Goal: Register for event/course

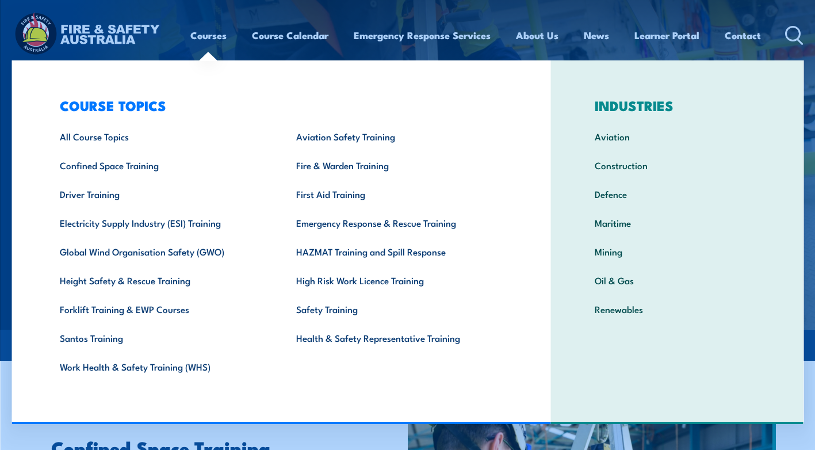
click at [215, 38] on link "Courses" at bounding box center [208, 35] width 36 height 30
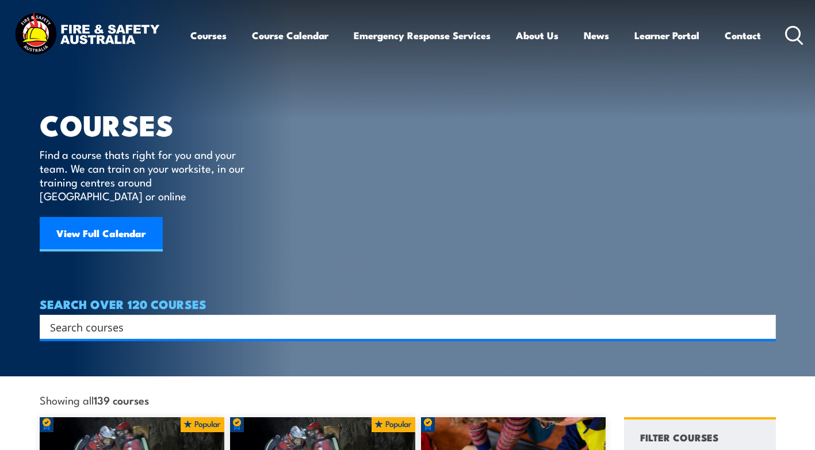
click at [143, 314] on div "Search" at bounding box center [408, 326] width 736 height 24
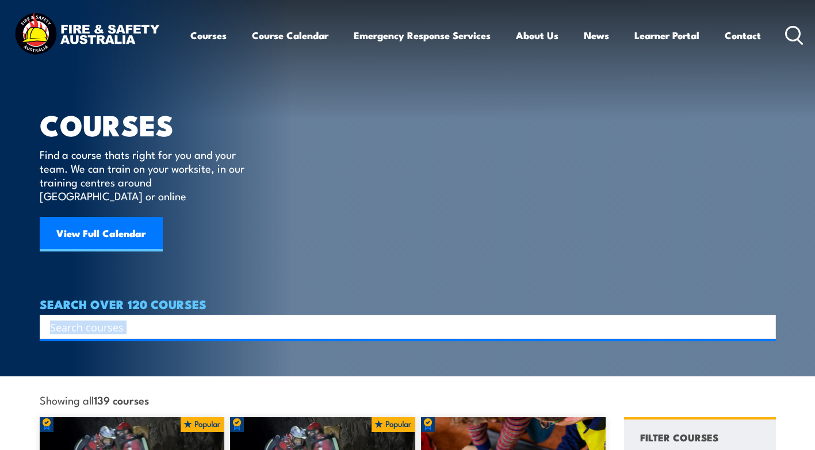
drag, startPoint x: 143, startPoint y: 304, endPoint x: 150, endPoint y: 325, distance: 22.5
click at [150, 325] on div "Search Filter by Locations Australian Capital Territory New South Wales Norther…" at bounding box center [408, 326] width 736 height 24
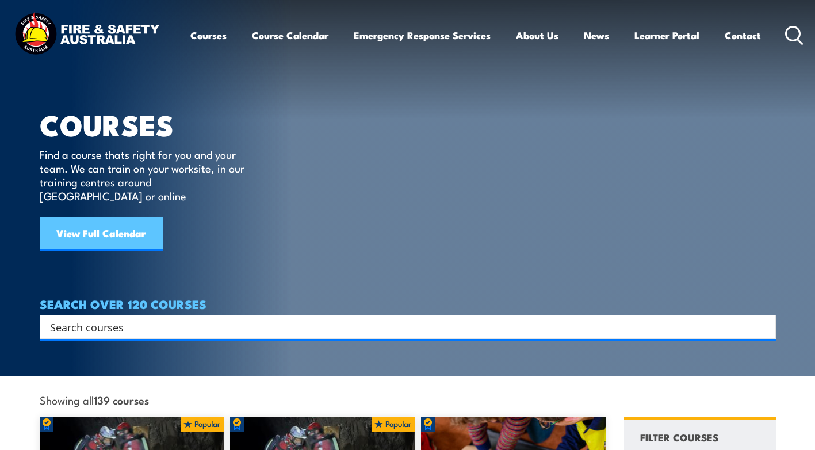
click at [96, 222] on link "View Full Calendar" at bounding box center [101, 234] width 123 height 34
click at [96, 221] on link "View Full Calendar" at bounding box center [101, 234] width 123 height 34
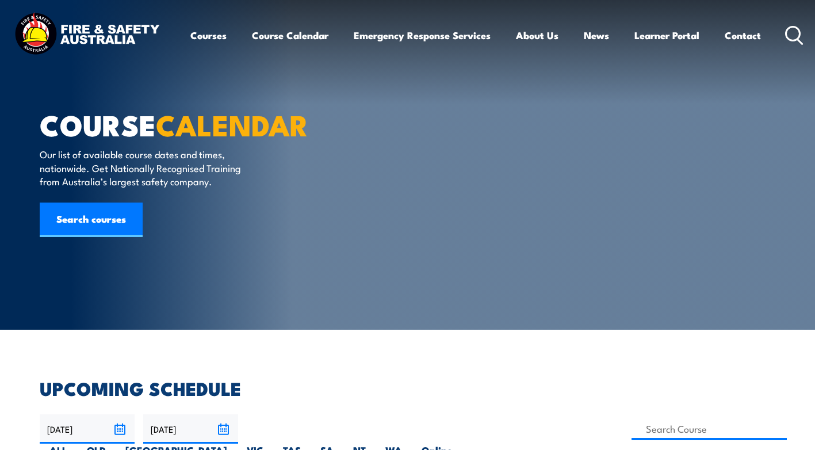
click at [155, 248] on div "COURSE CALENDAR Our list of available course dates and times, nationwide. Get N…" at bounding box center [182, 164] width 284 height 329
drag, startPoint x: 155, startPoint y: 271, endPoint x: 155, endPoint y: 254, distance: 16.7
click at [155, 254] on div "COURSE CALENDAR Our list of available course dates and times, nationwide. Get N…" at bounding box center [182, 164] width 284 height 329
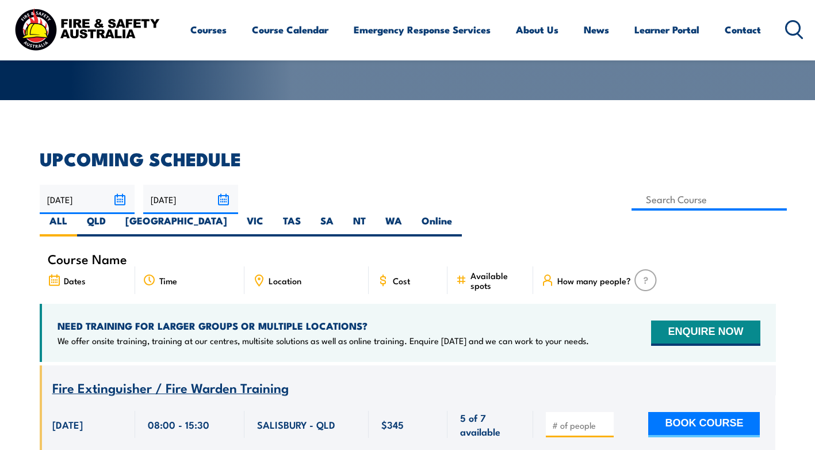
scroll to position [230, 0]
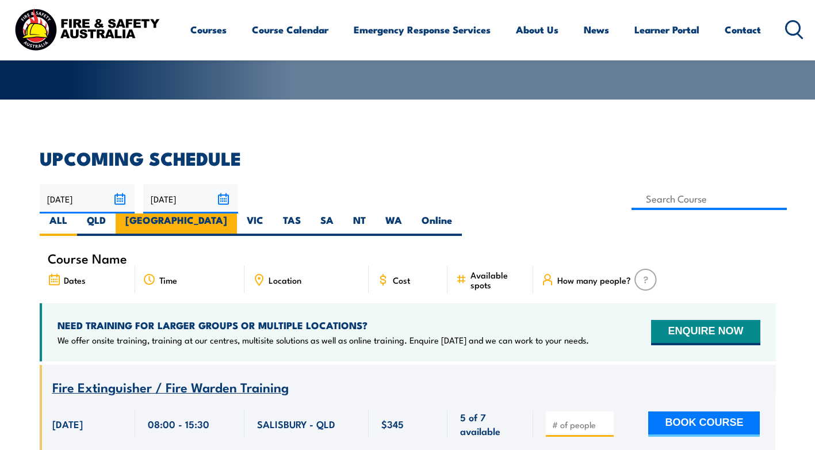
click at [237, 213] on label "[GEOGRAPHIC_DATA]" at bounding box center [176, 224] width 121 height 22
click at [235, 213] on input "[GEOGRAPHIC_DATA]" at bounding box center [230, 216] width 7 height 7
radio input "true"
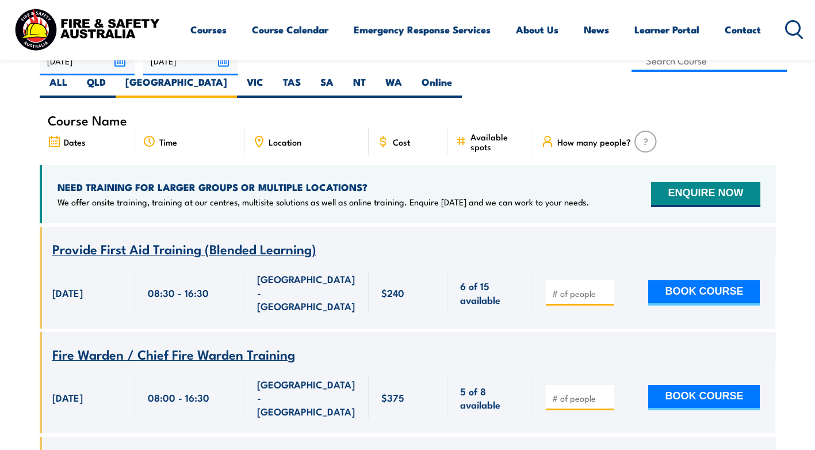
scroll to position [391, 0]
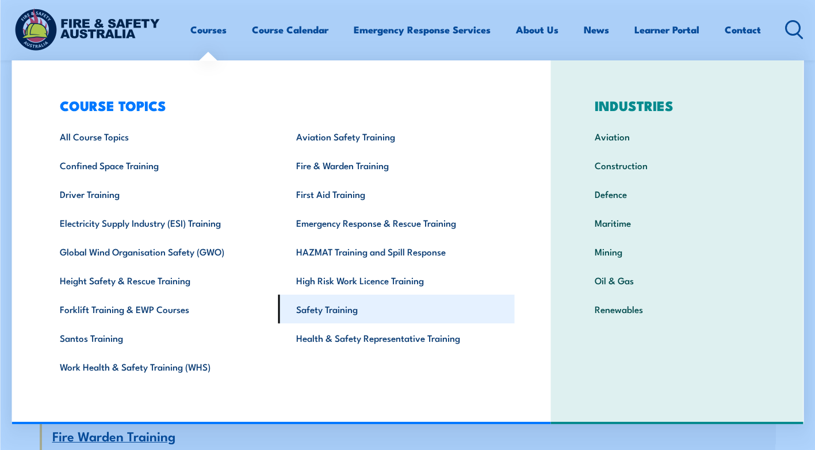
click at [338, 304] on link "Safety Training" at bounding box center [396, 308] width 236 height 29
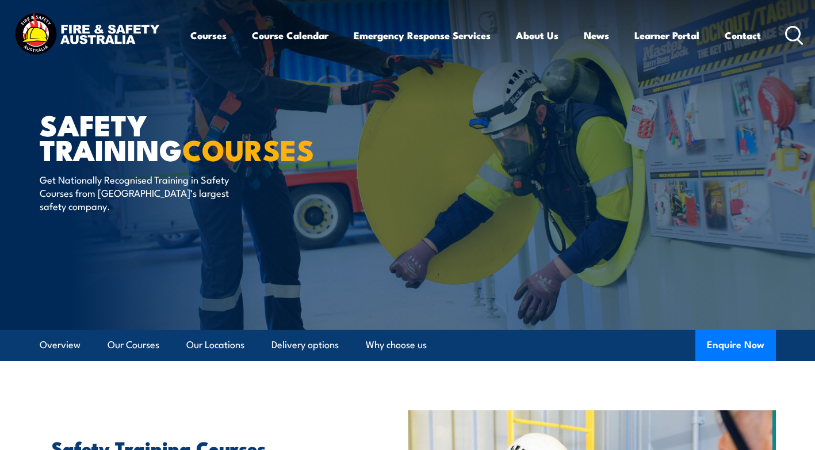
click at [497, 343] on article "Overview Our Courses Our Locations Delivery options Why choose us Enquire Now" at bounding box center [408, 344] width 736 height 31
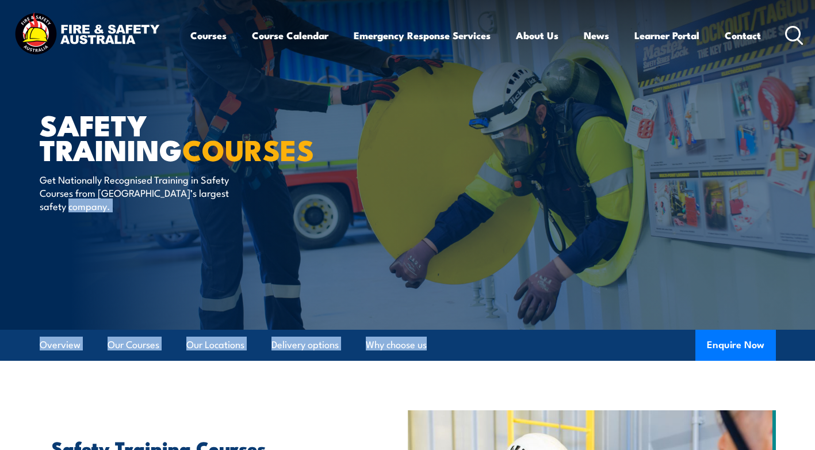
drag, startPoint x: 497, startPoint y: 343, endPoint x: 675, endPoint y: 218, distance: 217.2
